Goal: Task Accomplishment & Management: Use online tool/utility

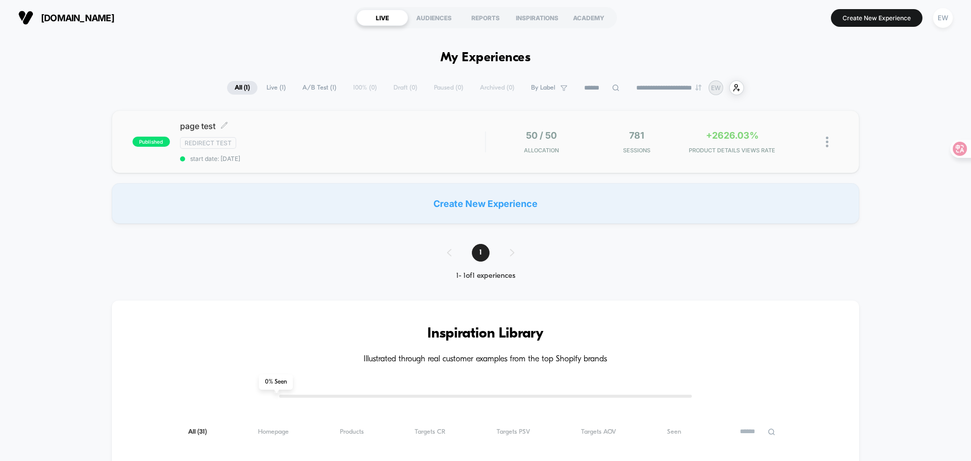
click at [456, 148] on div "Redirect Test" at bounding box center [332, 143] width 305 height 12
click at [829, 146] on div at bounding box center [832, 142] width 13 height 24
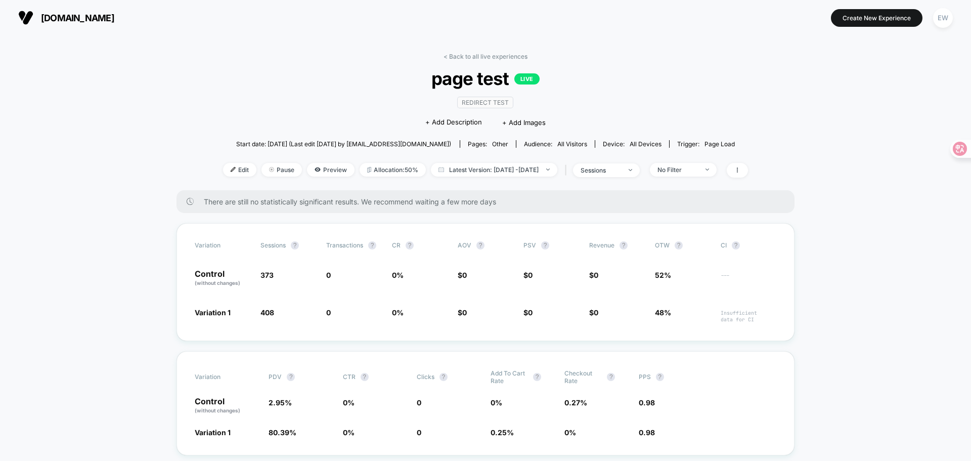
drag, startPoint x: 509, startPoint y: 201, endPoint x: 206, endPoint y: 202, distance: 302.9
click at [203, 200] on div "There are still no statistically significant results. We recommend waiting a fe…" at bounding box center [485, 201] width 618 height 23
click at [366, 210] on div "There are still no statistically significant results. We recommend waiting a fe…" at bounding box center [485, 201] width 618 height 23
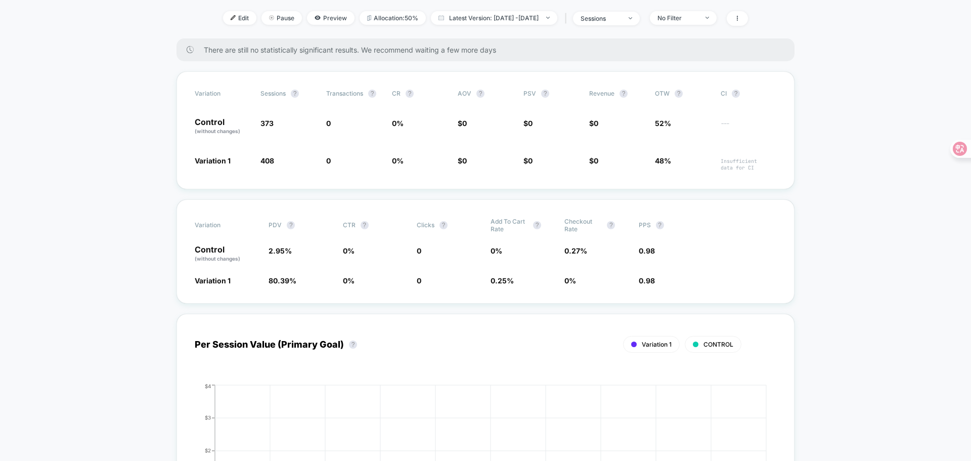
scroll to position [202, 0]
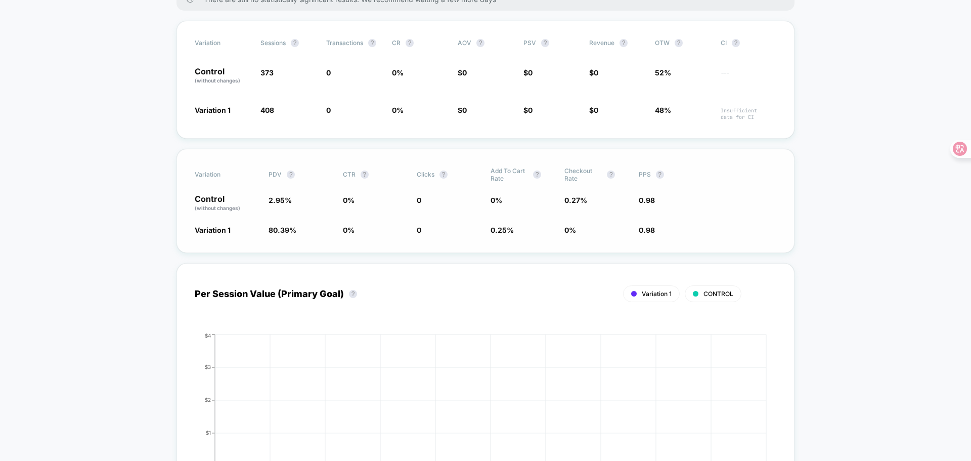
drag, startPoint x: 579, startPoint y: 181, endPoint x: 562, endPoint y: 174, distance: 18.4
click at [562, 174] on div "Variation PDV ? CTR ? Clicks ? Add To Cart Rate ? Checkout Rate ? PPS ?" at bounding box center [485, 174] width 581 height 15
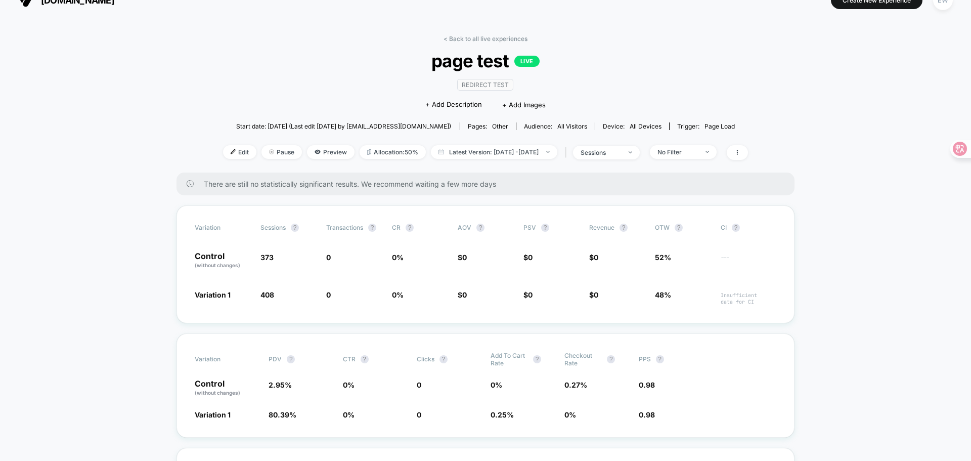
scroll to position [0, 0]
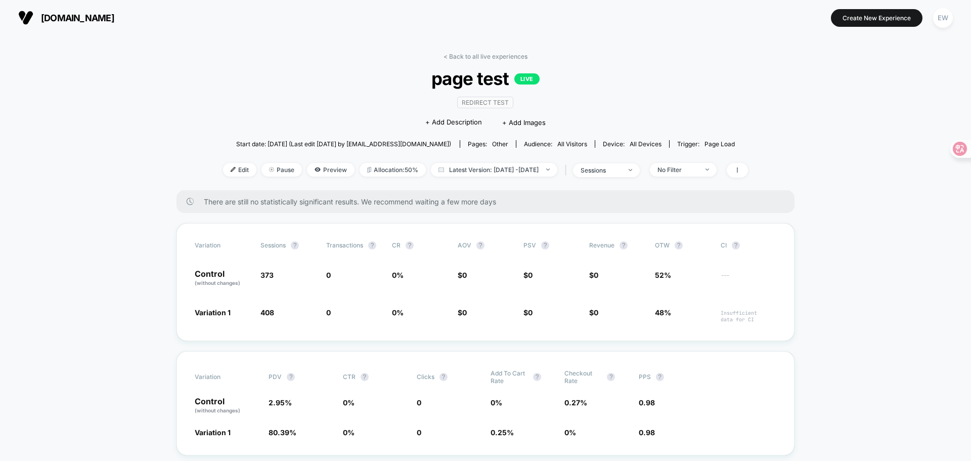
click at [64, 19] on span "[DOMAIN_NAME]" at bounding box center [77, 18] width 73 height 11
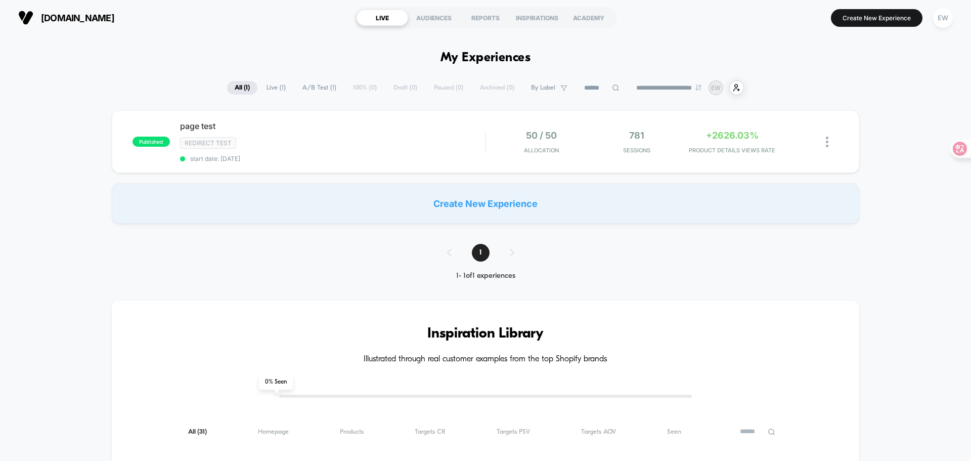
click at [571, 202] on div "Create New Experience" at bounding box center [485, 203] width 747 height 40
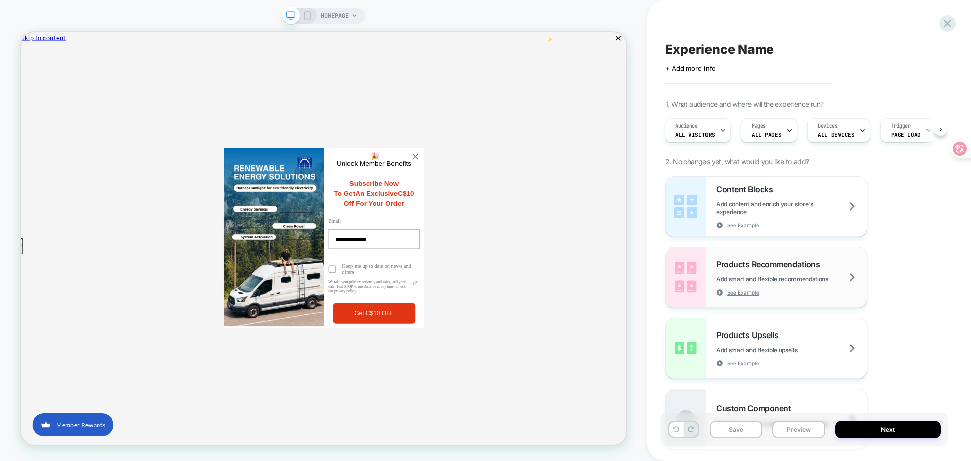
click at [852, 256] on div "Products Recommendations Add smart and flexible recommendations See Example" at bounding box center [765, 277] width 201 height 60
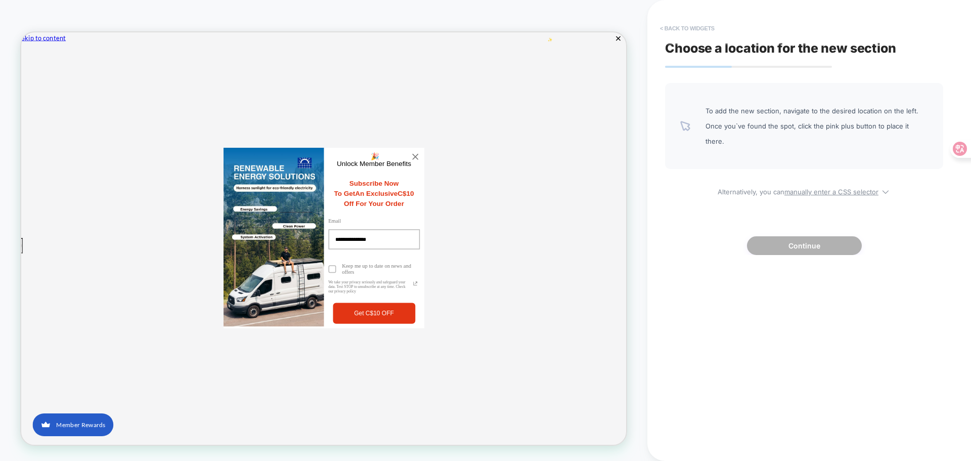
click at [665, 30] on button "< Back to widgets" at bounding box center [687, 28] width 65 height 16
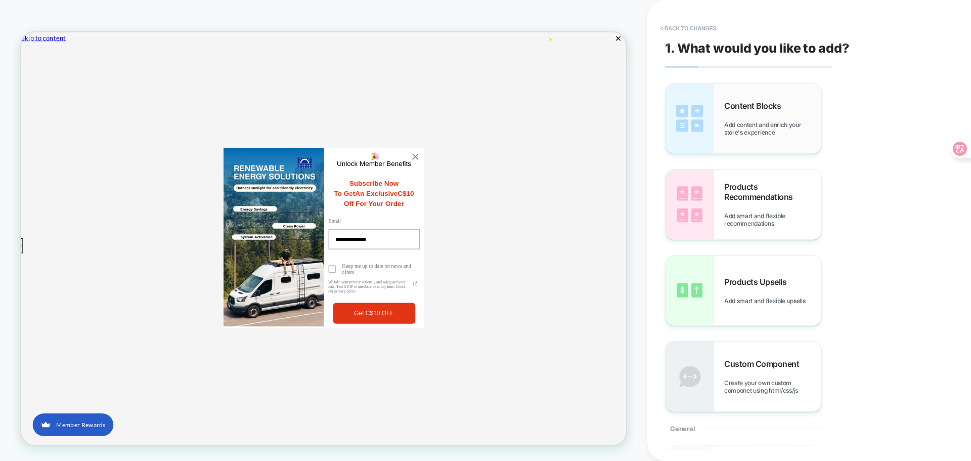
click at [746, 105] on span "Content Blocks" at bounding box center [755, 106] width 62 height 10
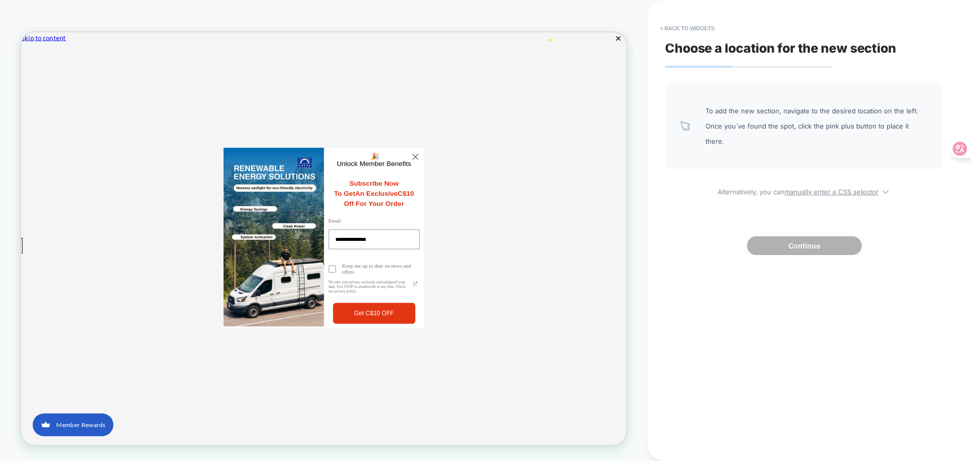
drag, startPoint x: 934, startPoint y: 127, endPoint x: 728, endPoint y: 119, distance: 206.4
click at [728, 119] on div "To add the new section, navigate to the desired location on the left. Once you`…" at bounding box center [804, 126] width 278 height 86
drag, startPoint x: 706, startPoint y: 110, endPoint x: 863, endPoint y: 131, distance: 157.7
click at [847, 129] on span "To add the new section, navigate to the desired location on the left. Once you`…" at bounding box center [816, 126] width 222 height 46
click at [884, 187] on icon at bounding box center [885, 192] width 10 height 10
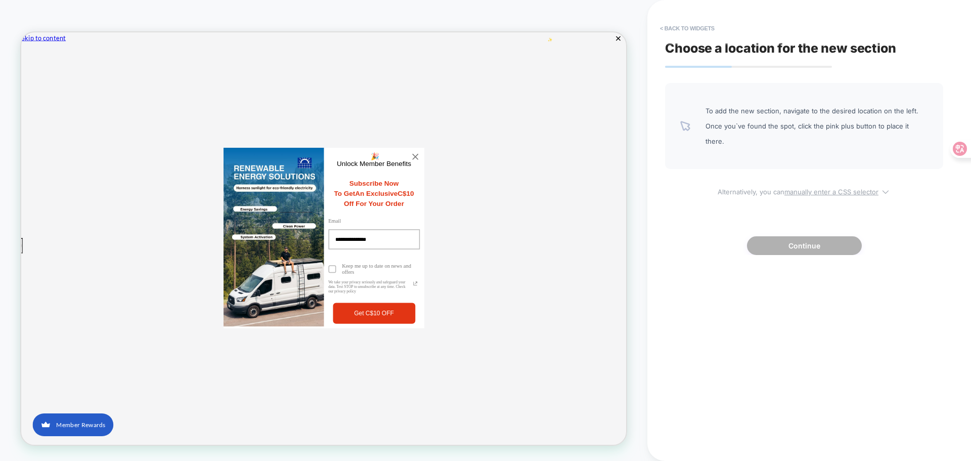
select select "*******"
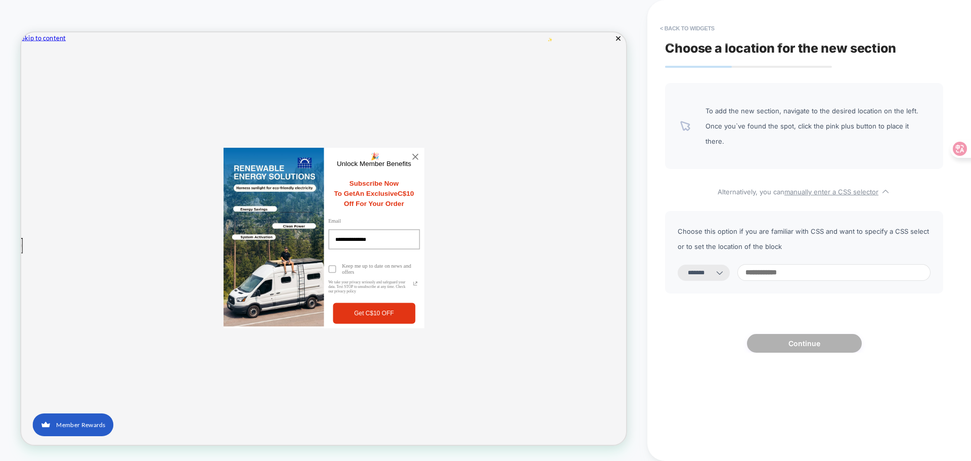
click at [847, 264] on input at bounding box center [833, 272] width 193 height 17
click at [725, 267] on icon at bounding box center [719, 272] width 10 height 10
drag, startPoint x: 677, startPoint y: 213, endPoint x: 773, endPoint y: 224, distance: 96.7
click at [773, 224] on div "**********" at bounding box center [804, 252] width 278 height 82
click at [665, 30] on button "< Back to widgets" at bounding box center [687, 28] width 65 height 16
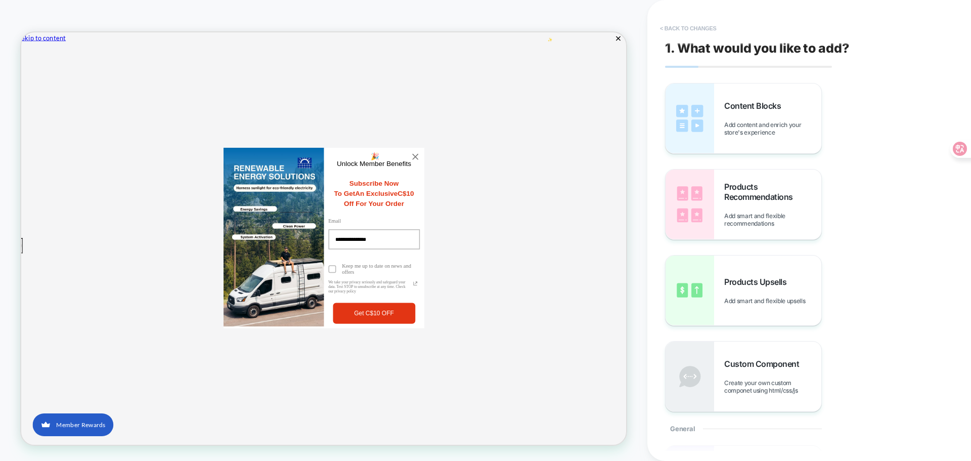
click at [664, 26] on button "< Back to changes" at bounding box center [688, 28] width 67 height 16
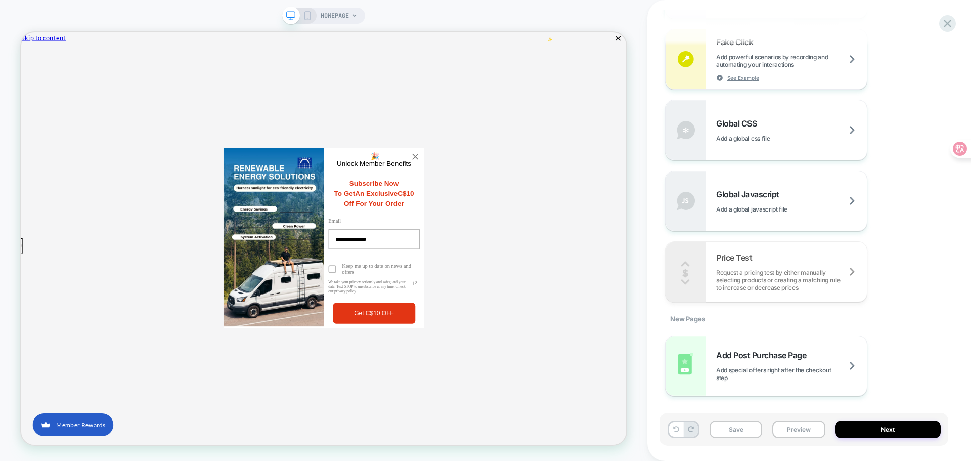
scroll to position [596, 0]
click at [897, 425] on button "Next" at bounding box center [888, 429] width 106 height 18
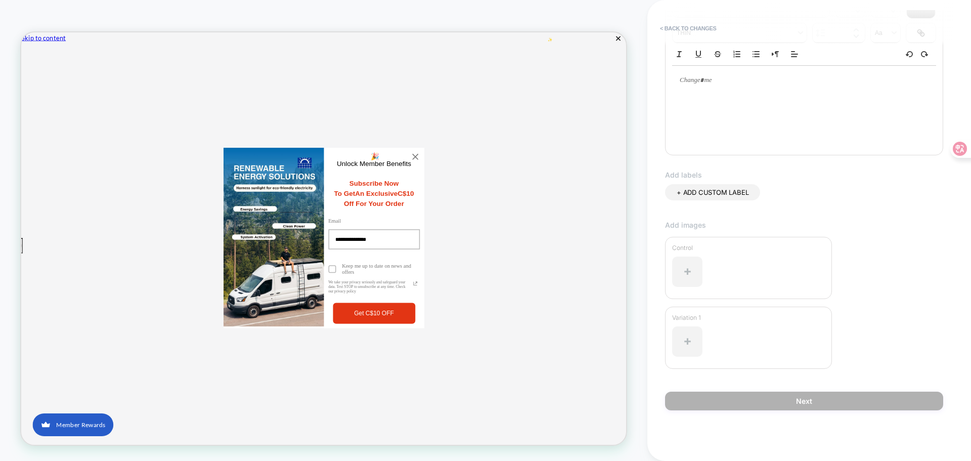
scroll to position [0, 0]
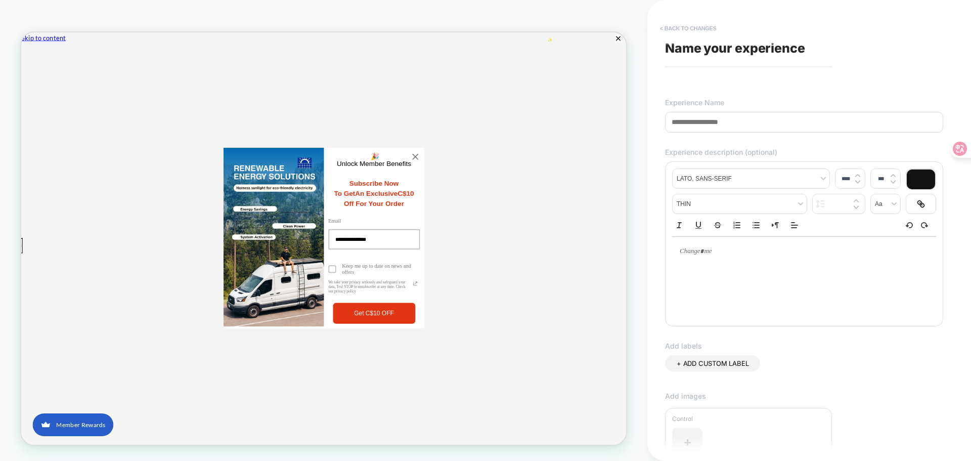
click at [687, 25] on button "< Back to changes" at bounding box center [688, 28] width 67 height 16
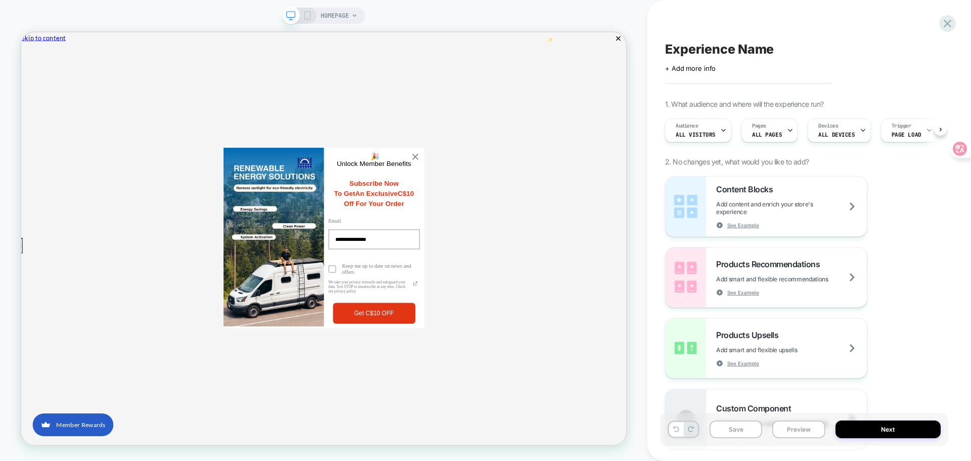
scroll to position [0, 1]
click at [950, 24] on icon at bounding box center [947, 24] width 14 height 14
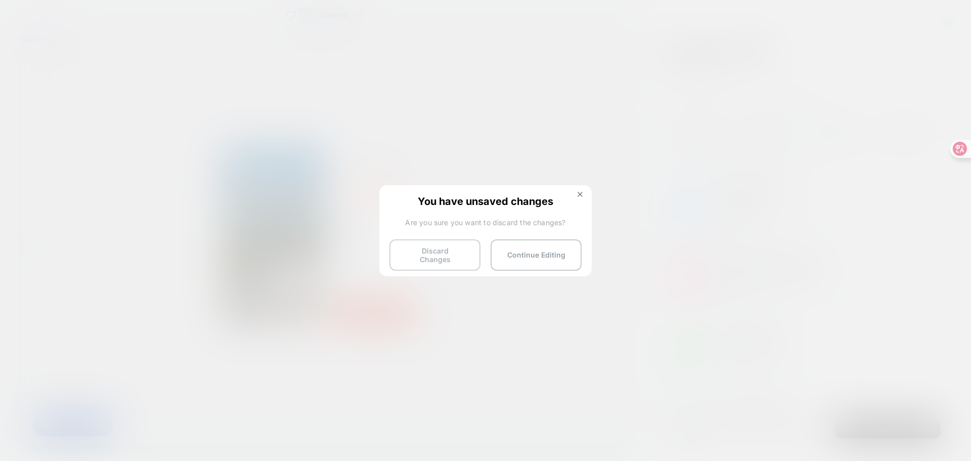
click at [445, 252] on button "Discard Changes" at bounding box center [434, 254] width 91 height 31
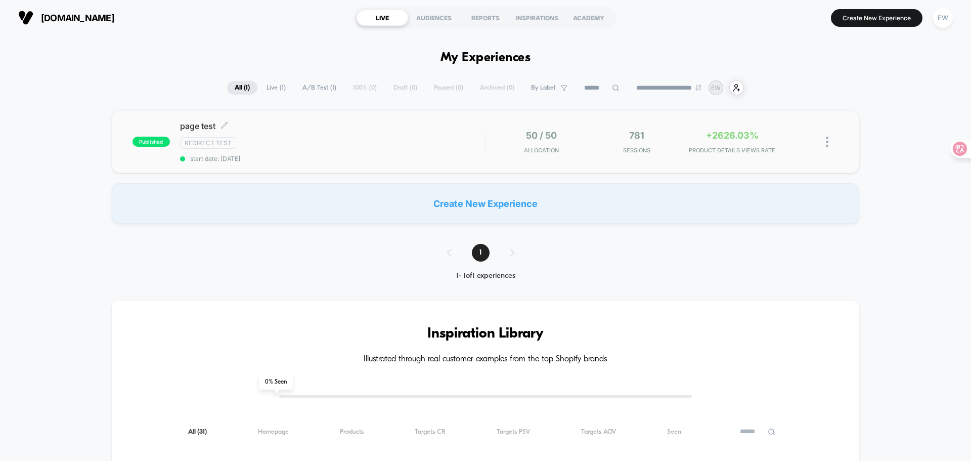
click at [357, 152] on div "page test Click to edit experience details Click to edit experience details Red…" at bounding box center [332, 141] width 305 height 41
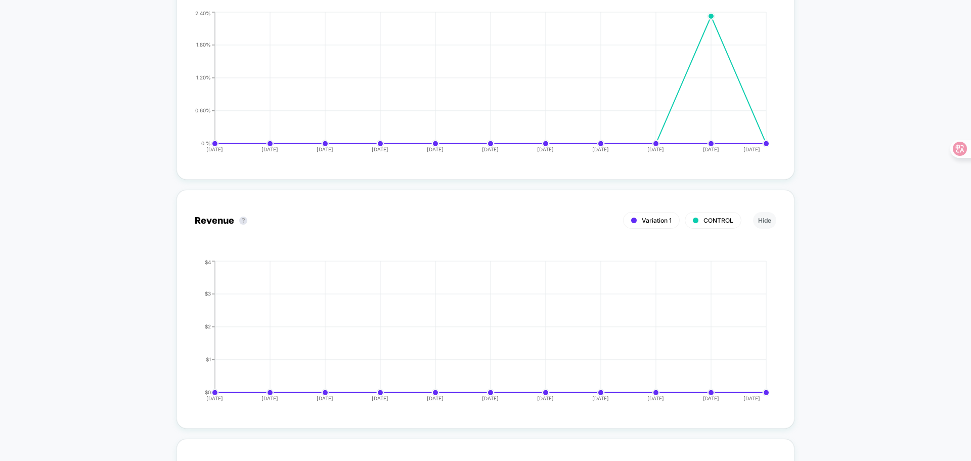
scroll to position [2194, 0]
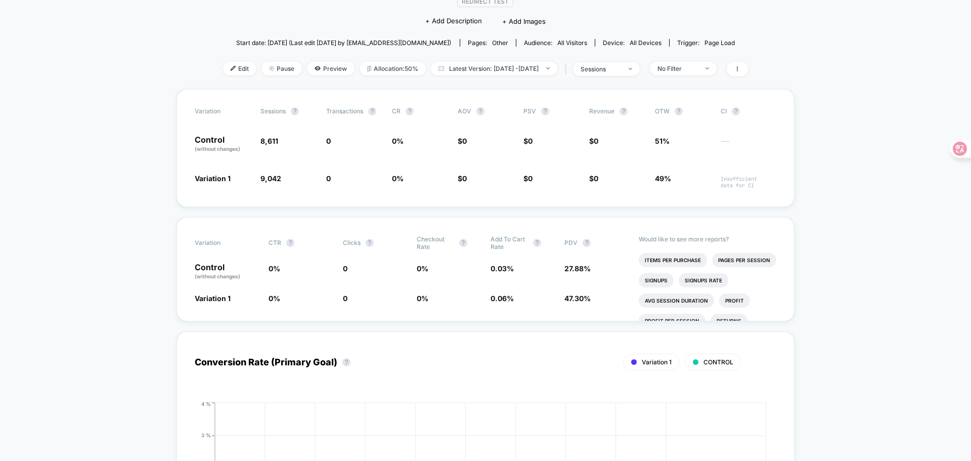
scroll to position [51, 0]
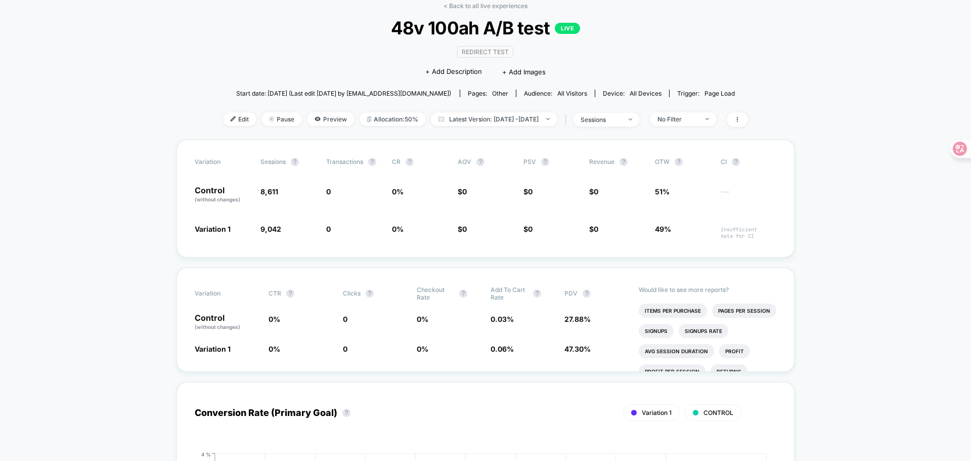
click at [459, 8] on link "< Back to all live experiences" at bounding box center [485, 6] width 84 height 8
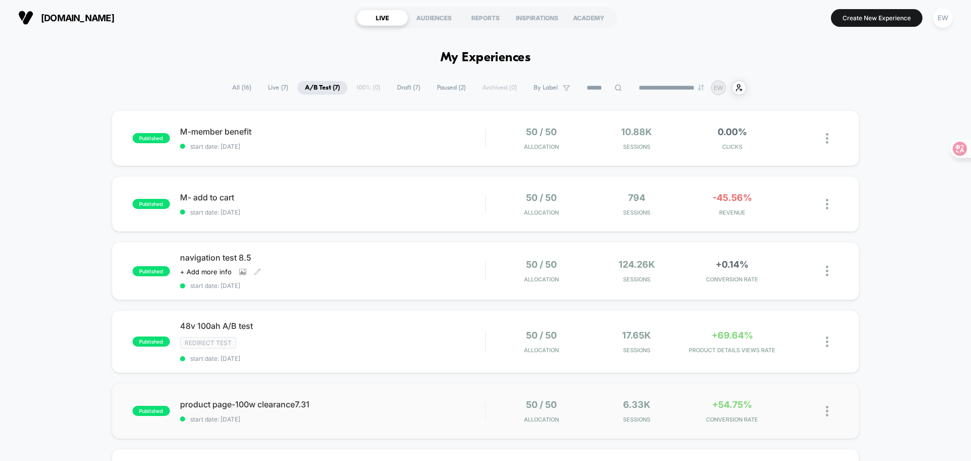
scroll to position [202, 0]
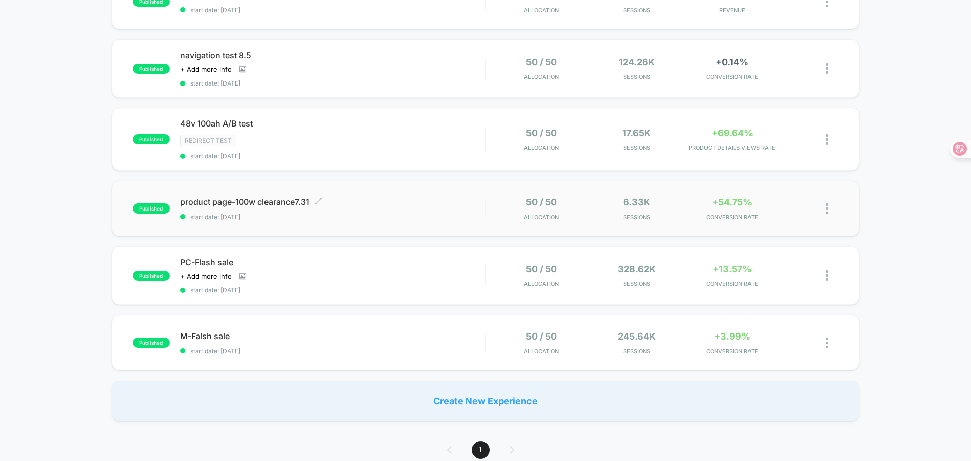
click at [434, 209] on div "product page-100w clearance7.31 Click to edit experience details Click to edit …" at bounding box center [332, 209] width 305 height 24
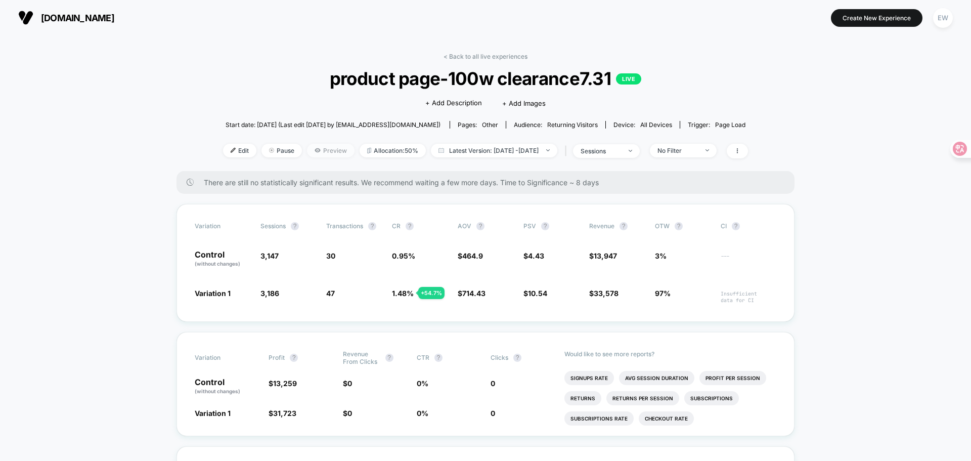
click at [312, 150] on span "Preview" at bounding box center [331, 151] width 48 height 14
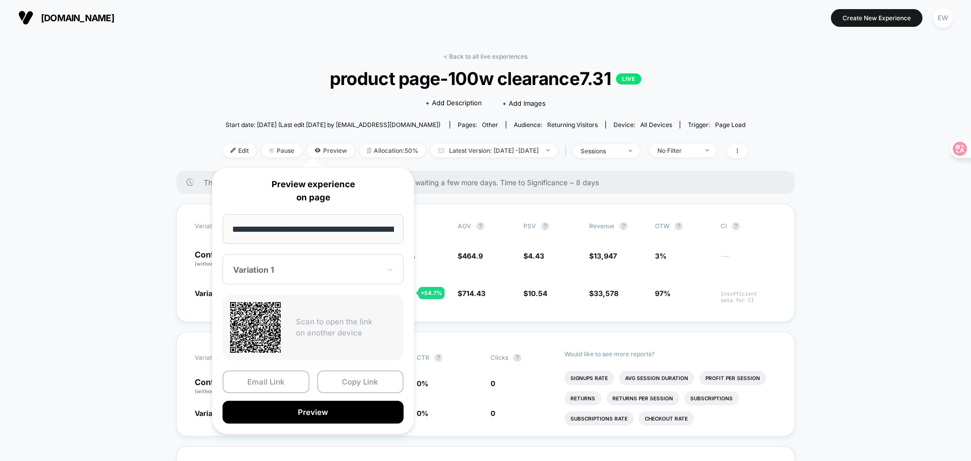
click at [382, 266] on div "Variation 1" at bounding box center [312, 269] width 181 height 30
click at [378, 231] on input "**********" at bounding box center [312, 229] width 181 height 30
